Goal: Transaction & Acquisition: Purchase product/service

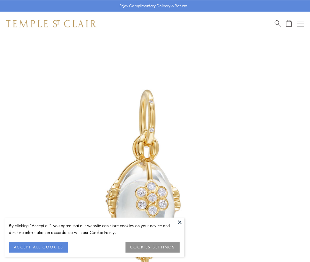
scroll to position [3, 0]
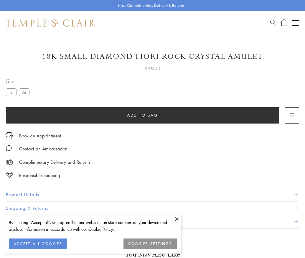
click at [143, 115] on span "Add to bag" at bounding box center [142, 115] width 31 height 6
